Goal: Use online tool/utility: Use online tool/utility

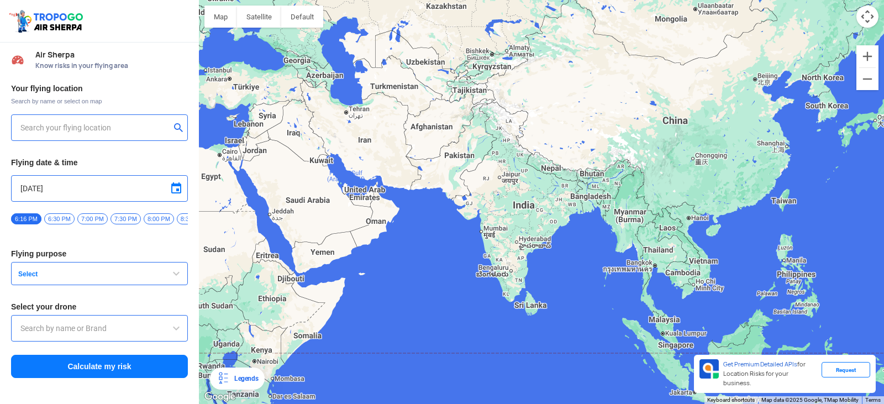
click at [87, 126] on input "text" at bounding box center [95, 127] width 150 height 13
click at [64, 128] on input "text" at bounding box center [95, 127] width 150 height 13
type input "[PERSON_NAME], [GEOGRAPHIC_DATA], [GEOGRAPHIC_DATA], [GEOGRAPHIC_DATA] 641008, …"
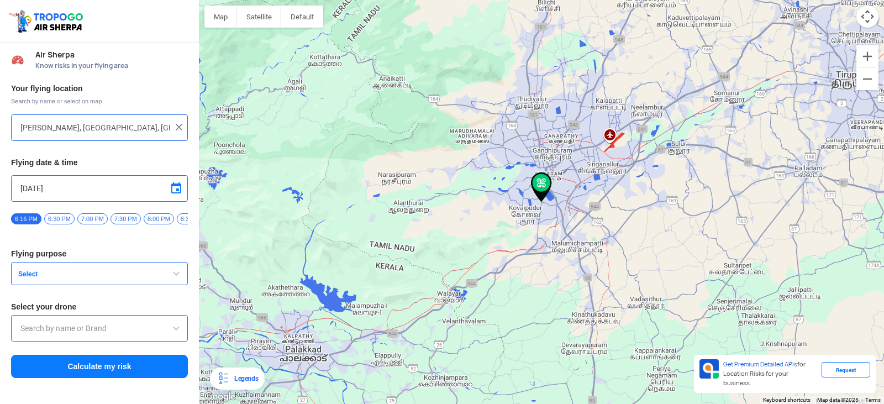
click at [29, 190] on input "[DATE]" at bounding box center [99, 188] width 158 height 13
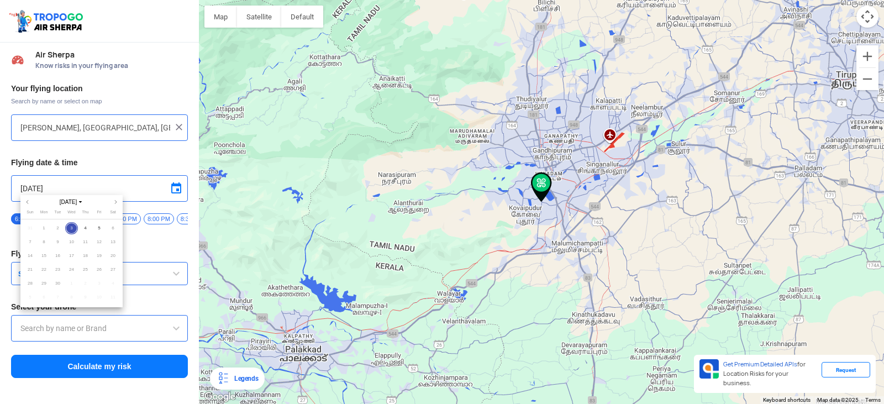
click at [56, 243] on span "9" at bounding box center [57, 242] width 13 height 13
click at [58, 243] on span "9" at bounding box center [57, 242] width 13 height 13
click at [175, 188] on div at bounding box center [442, 202] width 884 height 404
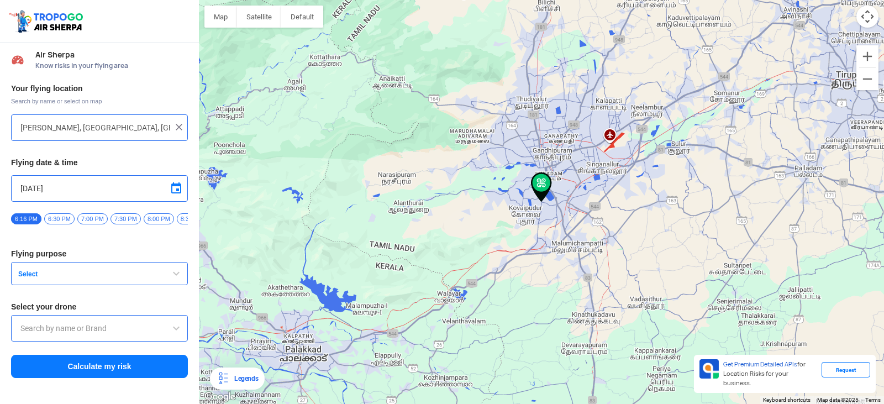
click at [175, 188] on span at bounding box center [176, 188] width 13 height 13
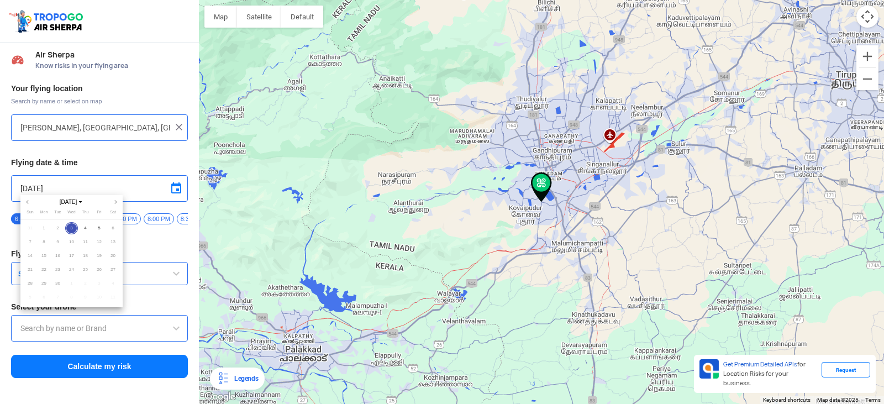
click at [56, 242] on span "9" at bounding box center [57, 242] width 13 height 13
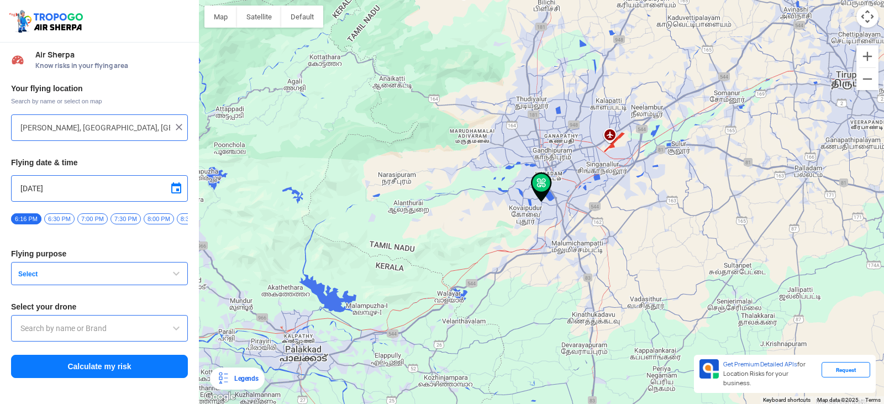
click at [33, 191] on input "[DATE]" at bounding box center [99, 188] width 158 height 13
click at [63, 192] on input "[DATE]" at bounding box center [99, 188] width 158 height 13
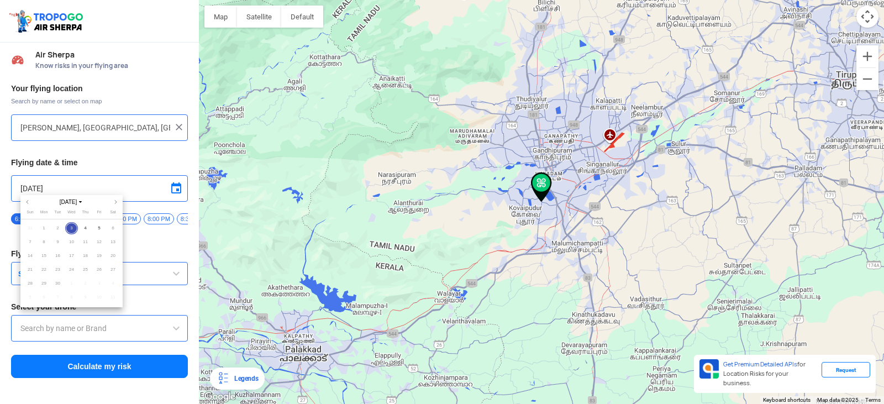
click at [59, 239] on span "9" at bounding box center [57, 242] width 13 height 13
click at [56, 245] on span "9" at bounding box center [57, 242] width 13 height 13
click at [56, 243] on span "9" at bounding box center [57, 242] width 13 height 13
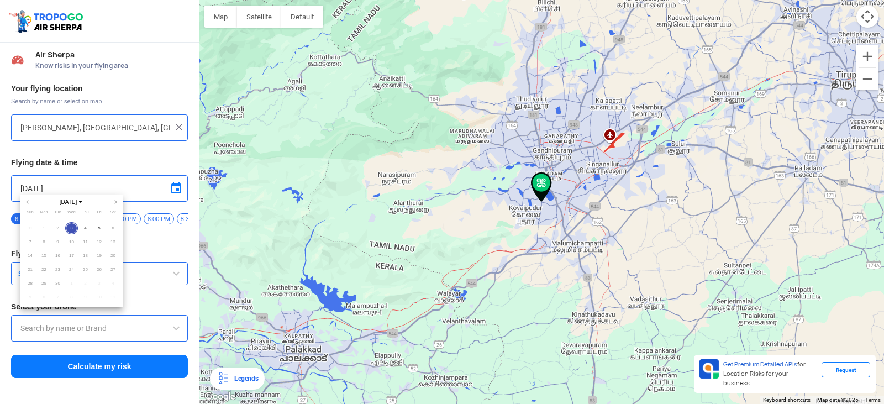
click at [56, 243] on span "9" at bounding box center [57, 242] width 13 height 13
click at [56, 242] on span "9" at bounding box center [57, 242] width 13 height 13
click at [115, 185] on div at bounding box center [442, 202] width 884 height 404
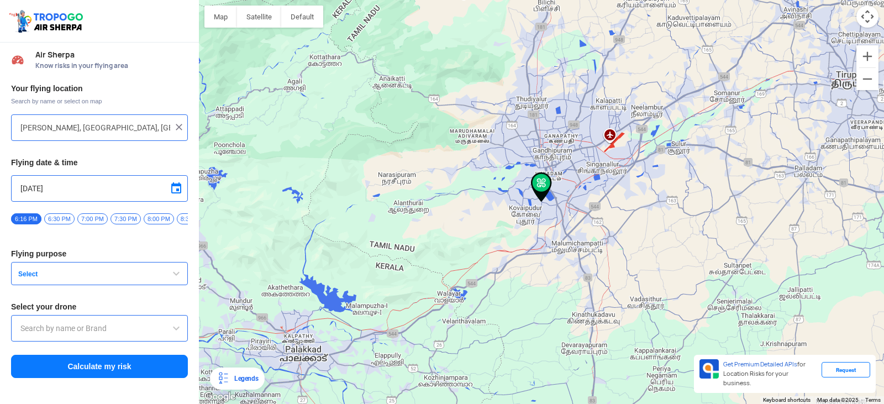
click at [99, 221] on span "7:00 PM" at bounding box center [92, 218] width 30 height 11
click at [174, 280] on span "button" at bounding box center [176, 273] width 13 height 13
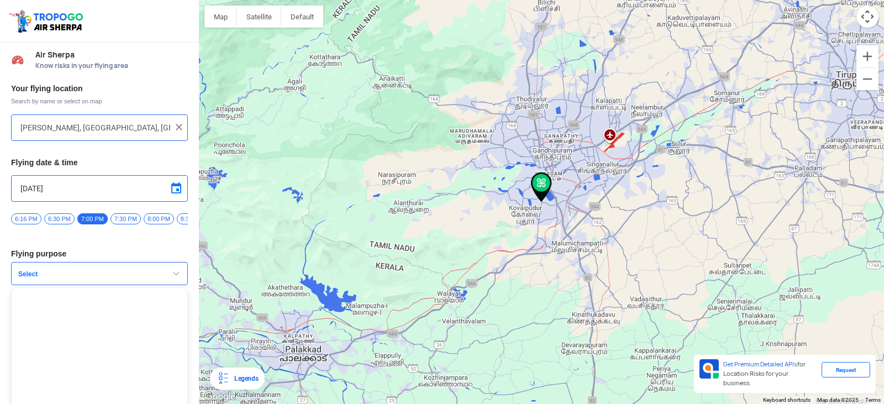
click at [174, 280] on span "button" at bounding box center [176, 273] width 13 height 13
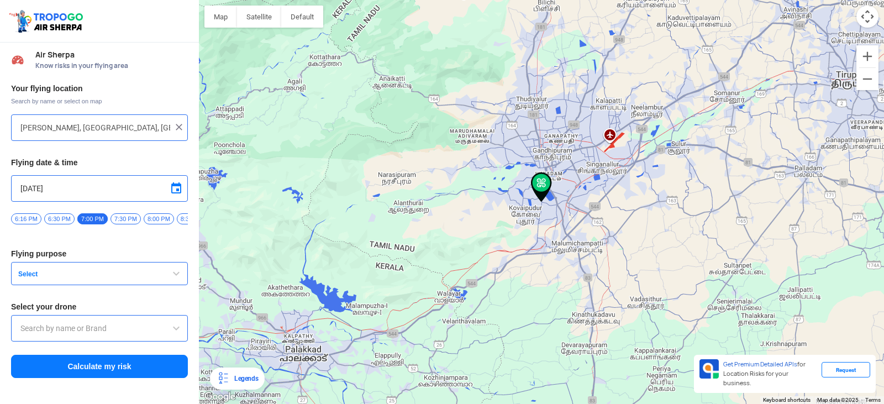
click at [112, 334] on input "text" at bounding box center [99, 328] width 158 height 13
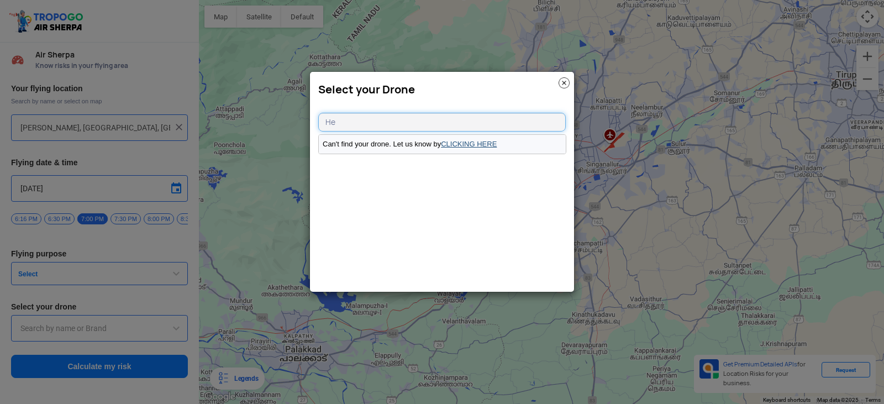
type input "He"
click at [467, 145] on link "CLICKING HERE" at bounding box center [469, 144] width 56 height 8
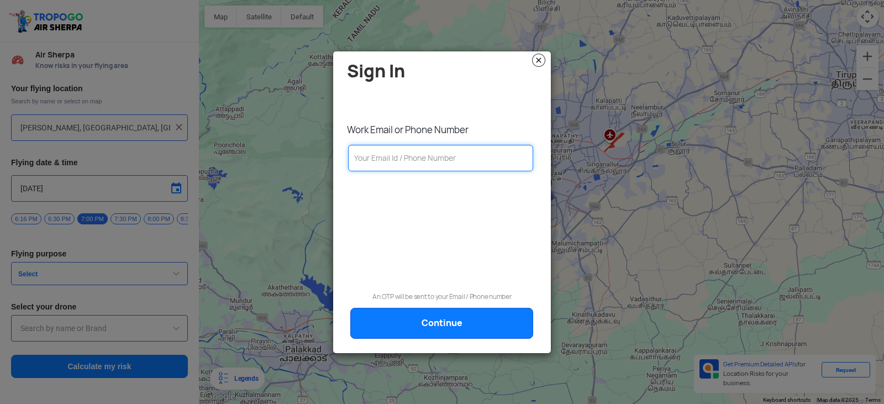
click at [418, 158] on input "text" at bounding box center [440, 158] width 185 height 27
click at [543, 59] on img at bounding box center [538, 60] width 13 height 13
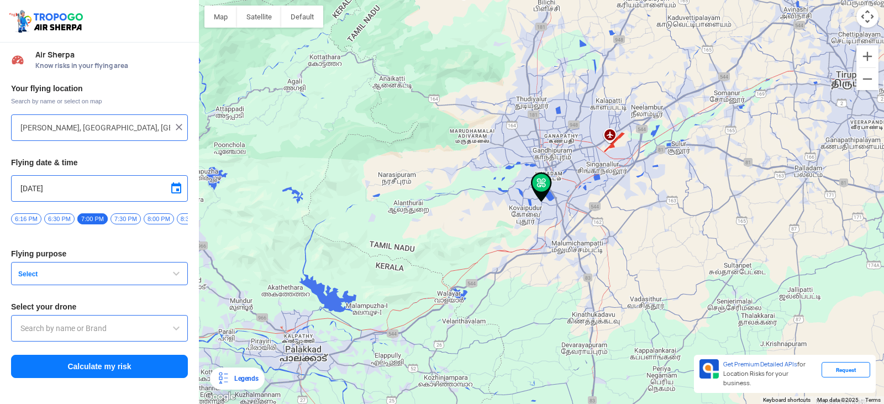
click at [139, 334] on input "text" at bounding box center [99, 328] width 158 height 13
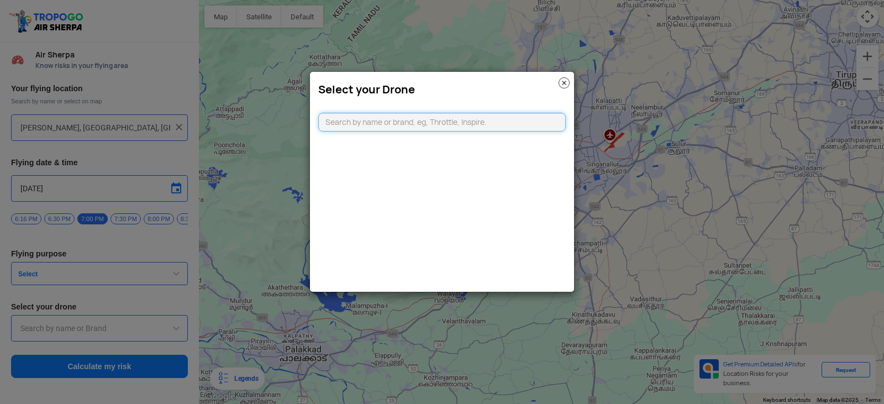
click at [402, 124] on input "text" at bounding box center [442, 122] width 248 height 19
type input "Hex"
click at [465, 143] on link "CLICKING HERE" at bounding box center [469, 144] width 56 height 8
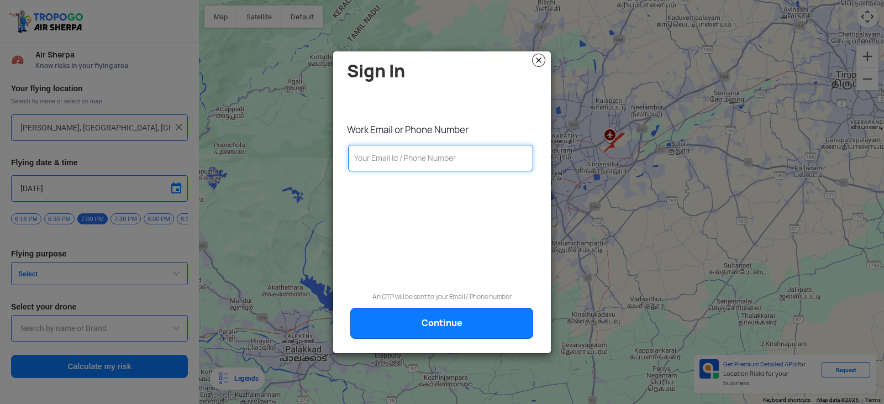
click at [446, 156] on input "text" at bounding box center [440, 158] width 185 height 27
type input "7904496182"
click at [450, 318] on link "Continue" at bounding box center [441, 323] width 183 height 31
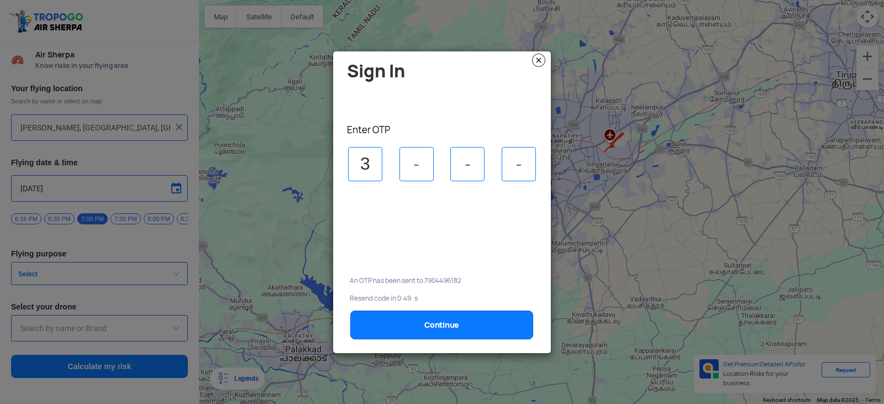
type input "3"
type input "6"
type input "3"
type input "6"
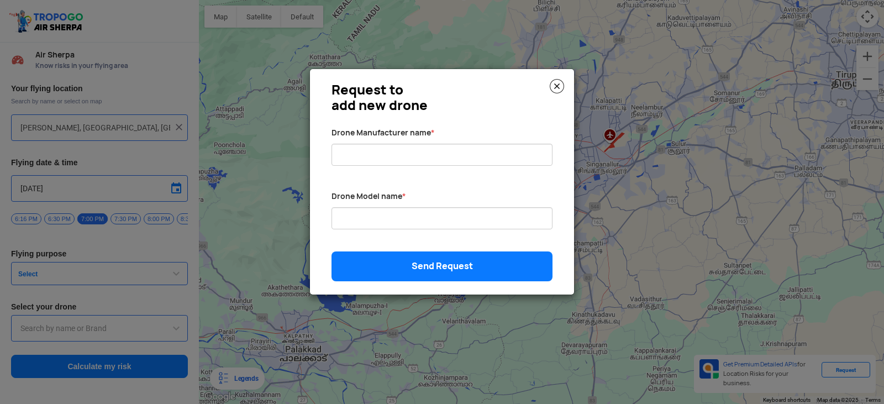
click at [557, 86] on img at bounding box center [557, 86] width 14 height 14
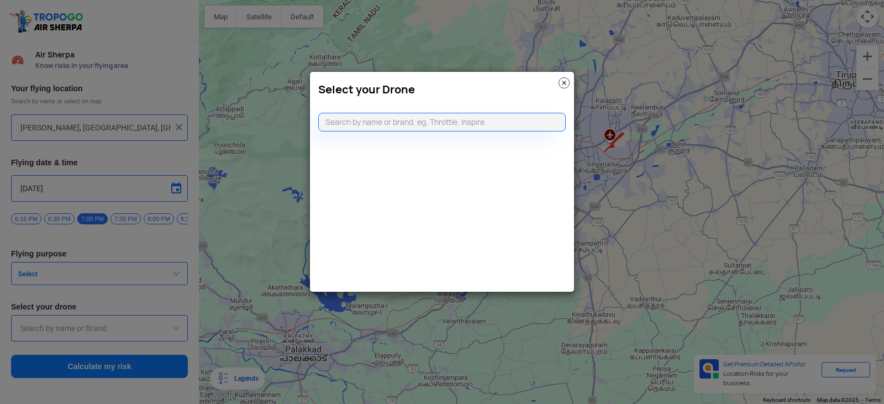
click at [563, 82] on img at bounding box center [564, 82] width 11 height 11
